Goal: Check status: Check status

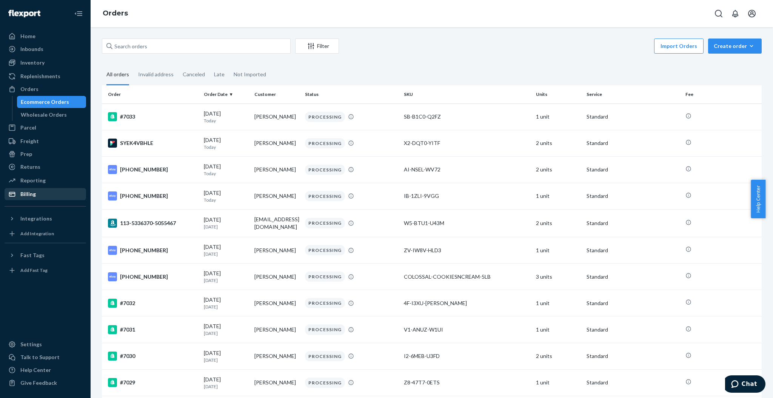
click at [41, 196] on div "Billing" at bounding box center [45, 194] width 80 height 11
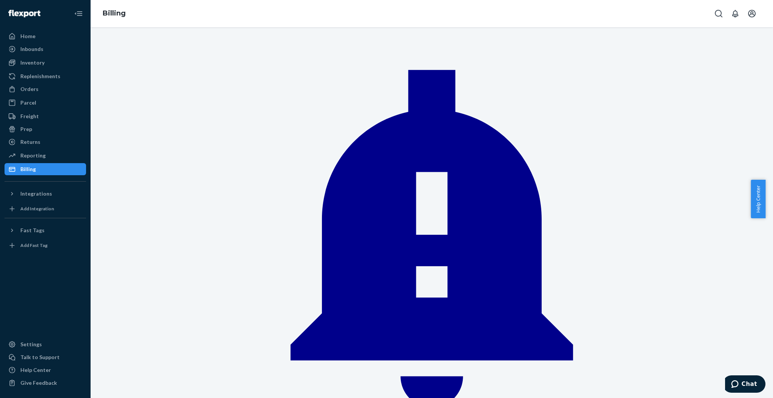
click at [31, 91] on div "Orders" at bounding box center [29, 89] width 18 height 8
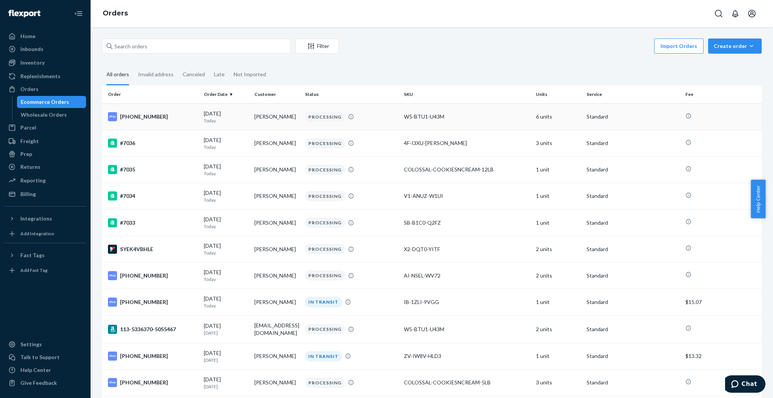
click at [267, 123] on td "[PERSON_NAME]" at bounding box center [276, 116] width 51 height 26
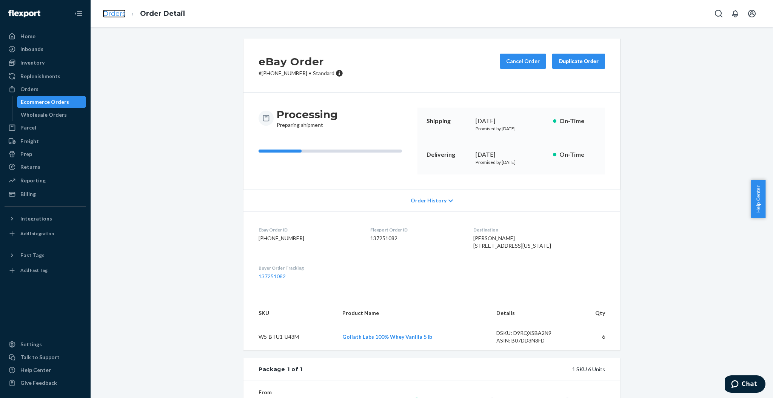
click at [114, 15] on link "Orders" at bounding box center [114, 13] width 23 height 8
